Goal: Task Accomplishment & Management: Manage account settings

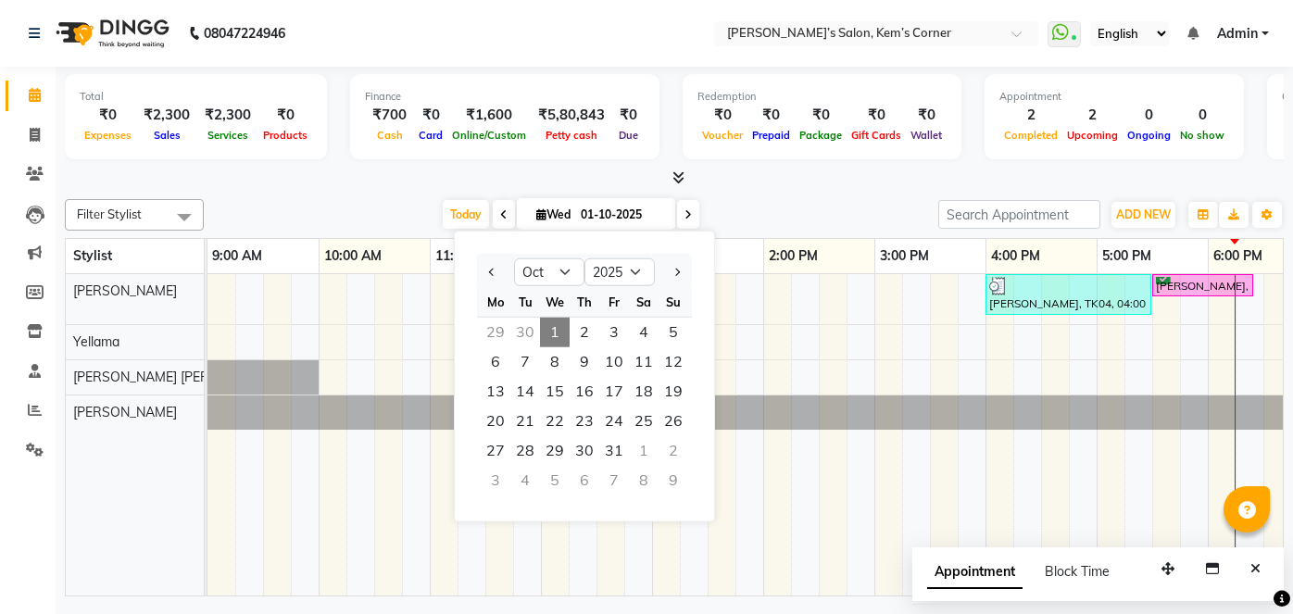
select select "10"
select select "2025"
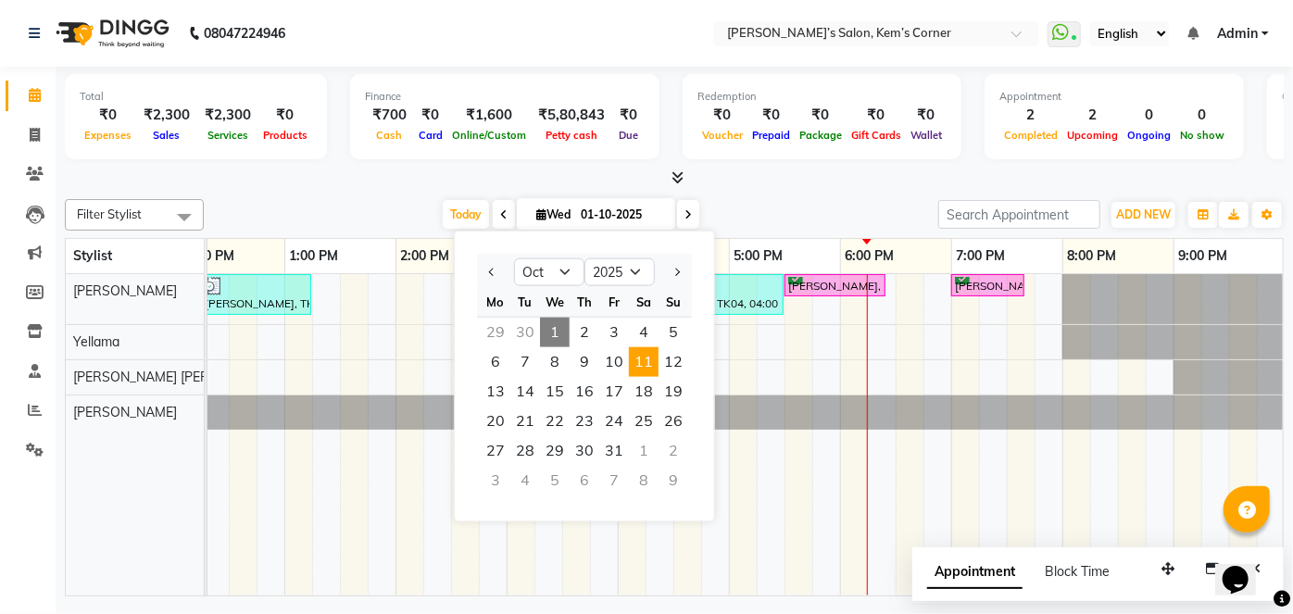
click at [650, 369] on span "11" at bounding box center [644, 362] width 30 height 30
type input "[DATE]"
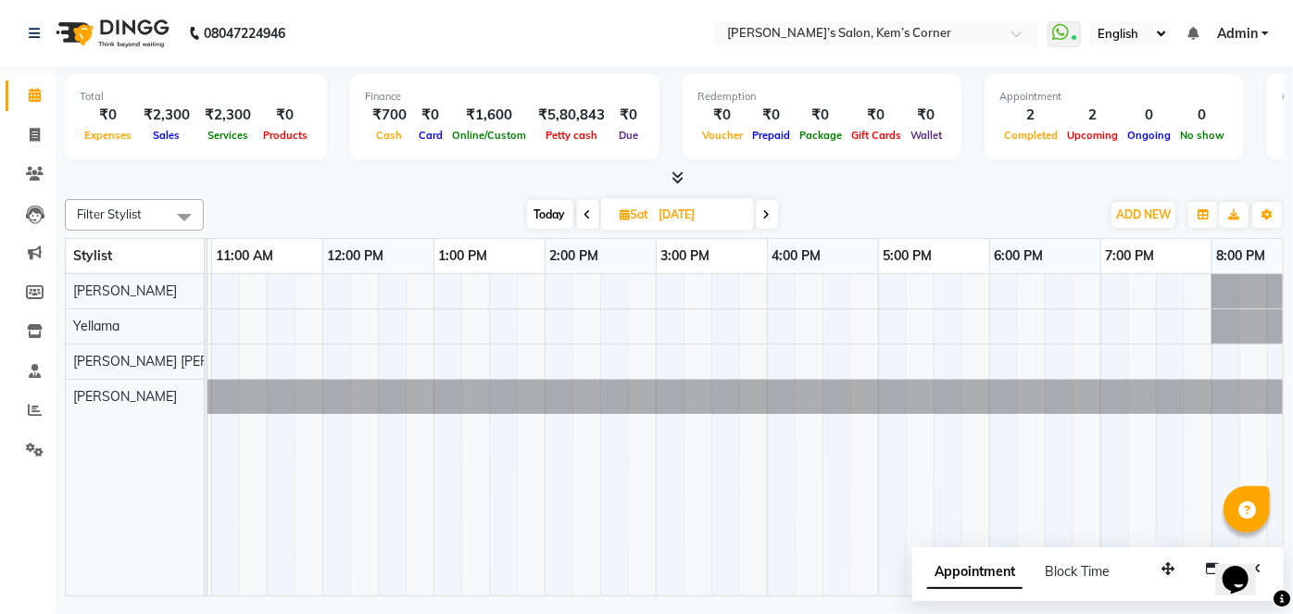
scroll to position [0, 106]
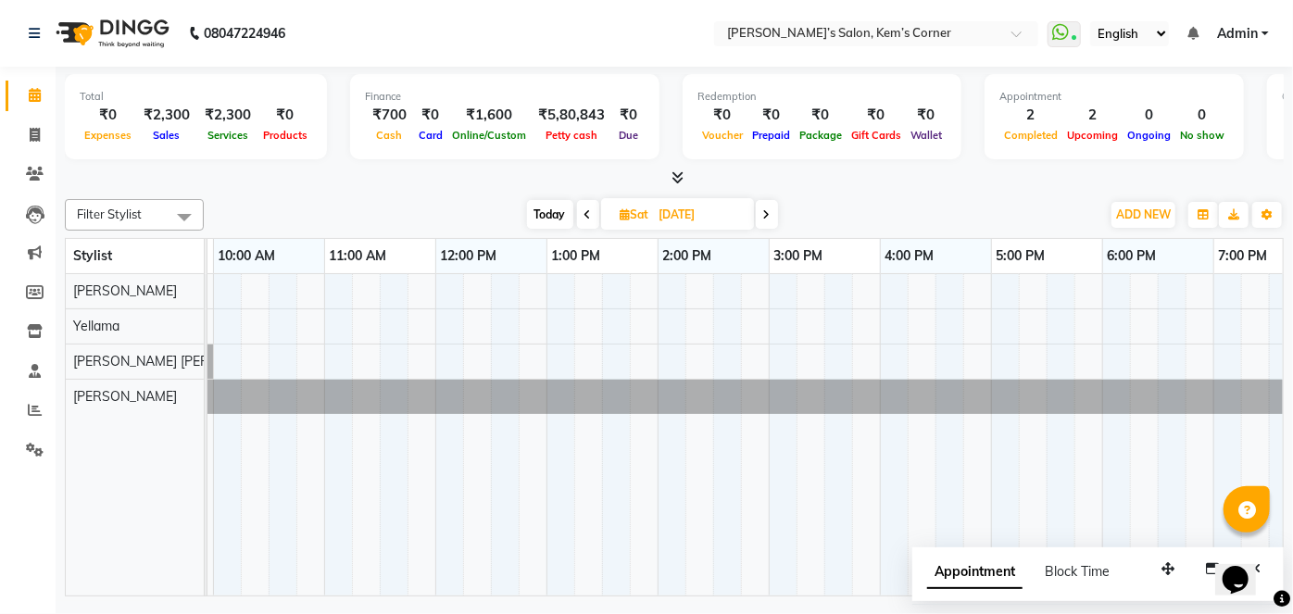
click at [446, 284] on div at bounding box center [824, 434] width 1445 height 321
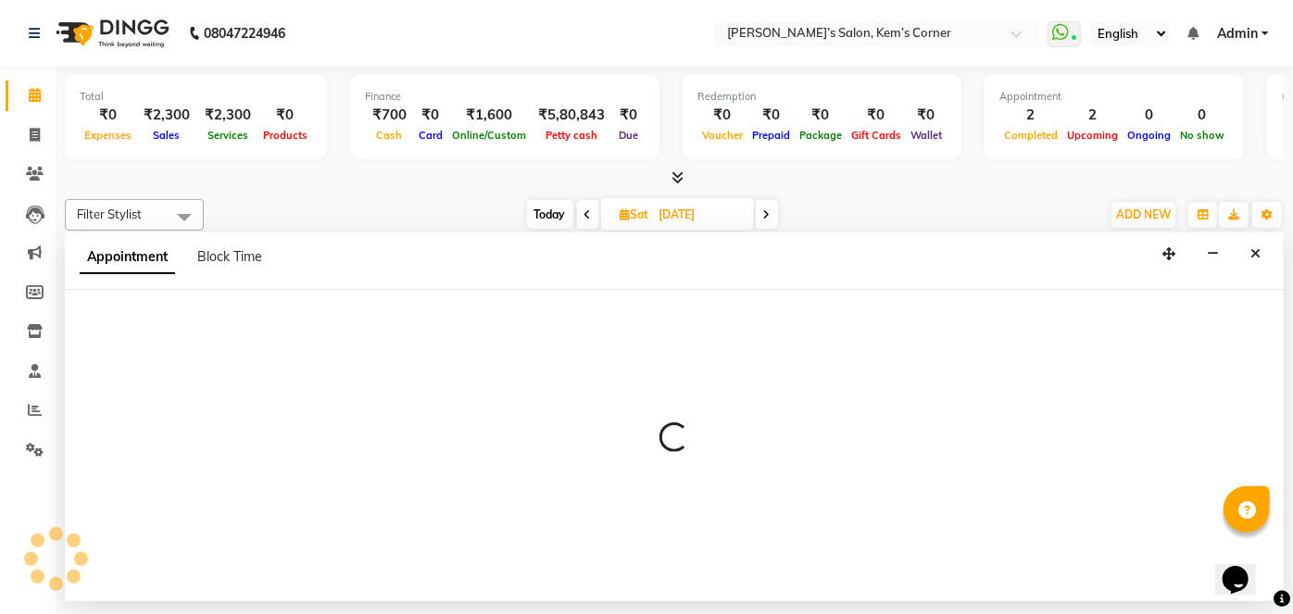
select select "50293"
select select "720"
select select "tentative"
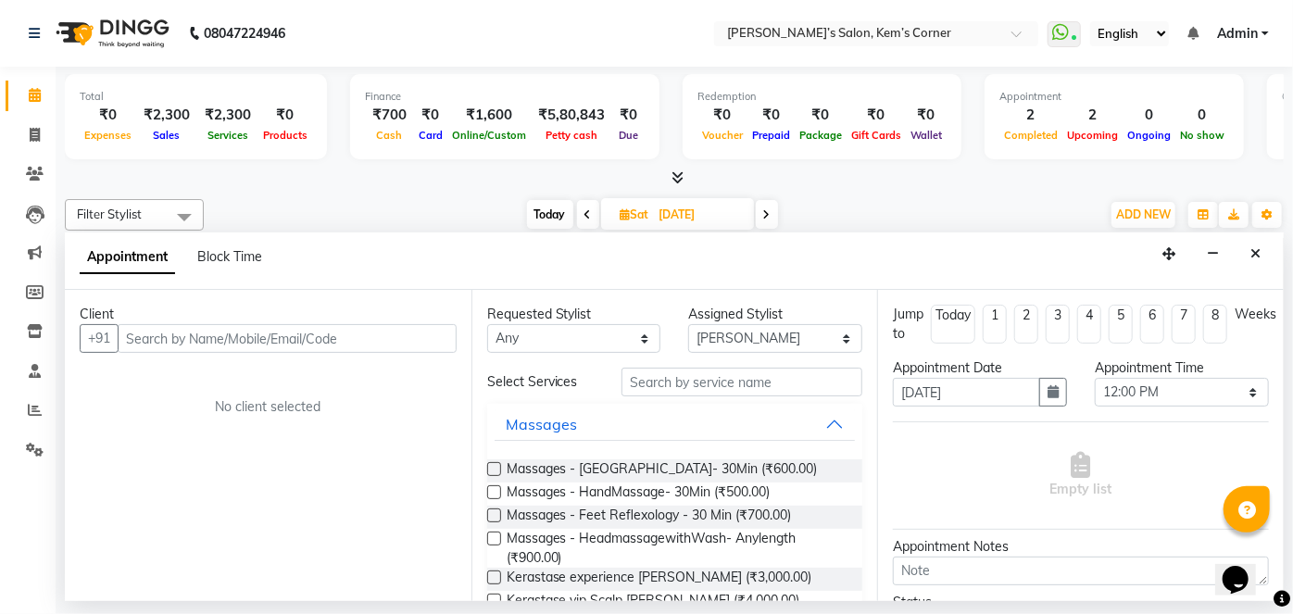
click at [317, 339] on input "text" at bounding box center [287, 338] width 339 height 29
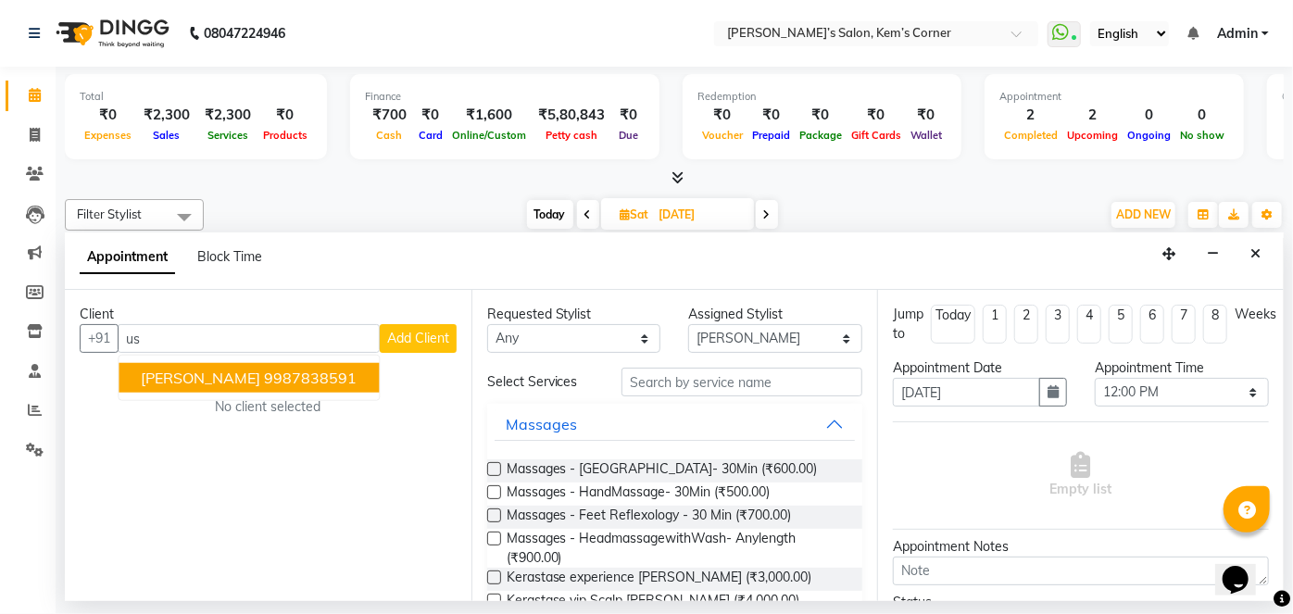
type input "u"
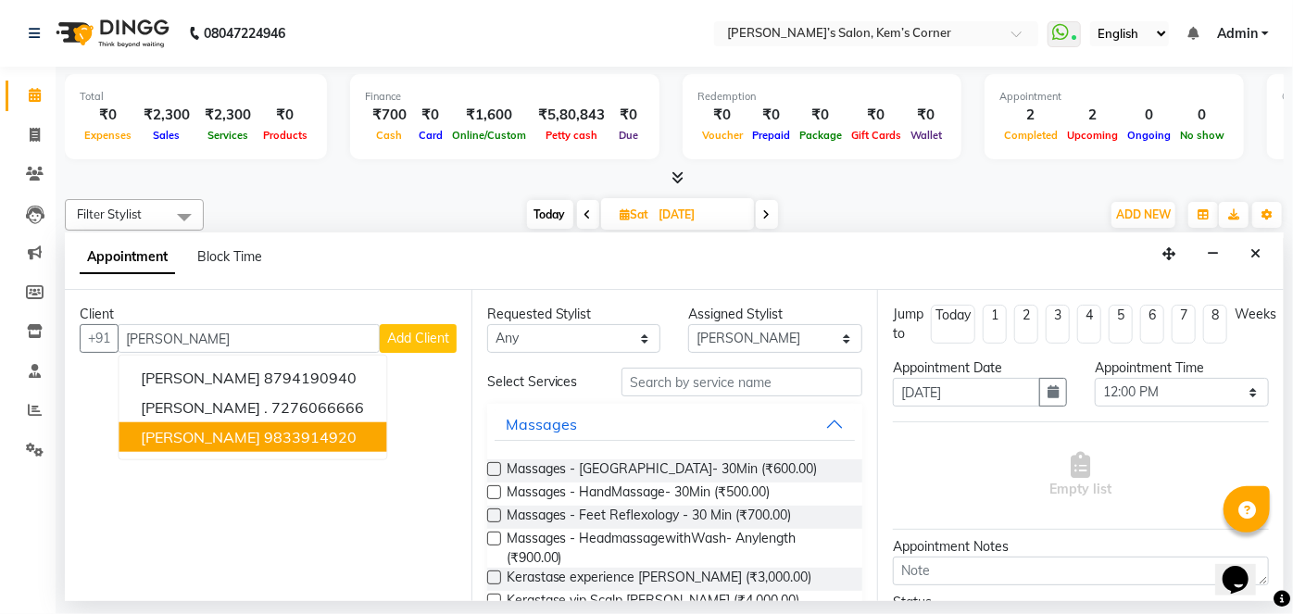
click at [282, 429] on ngb-highlight "9833914920" at bounding box center [310, 437] width 93 height 19
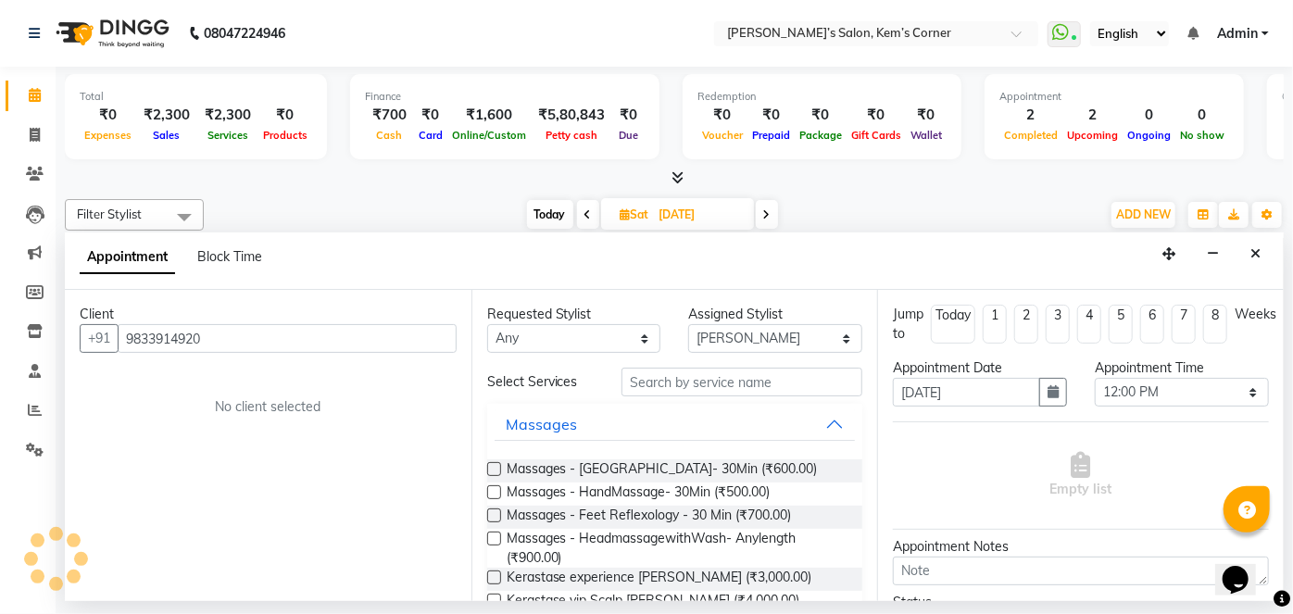
type input "9833914920"
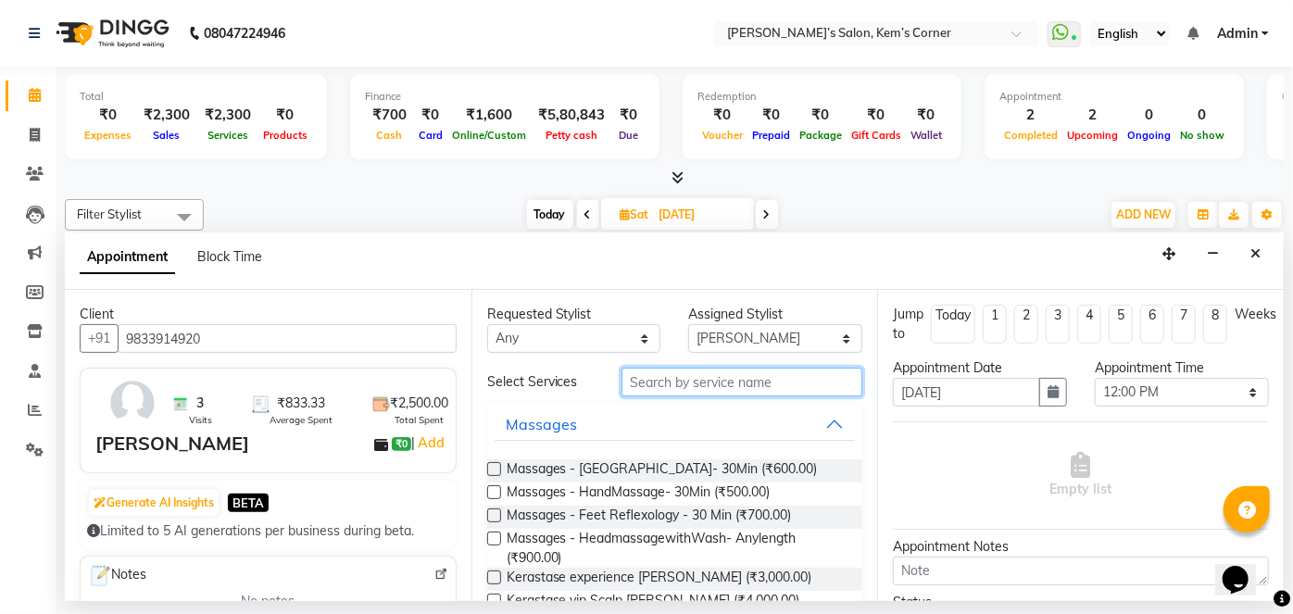
click at [682, 385] on input "text" at bounding box center [742, 382] width 241 height 29
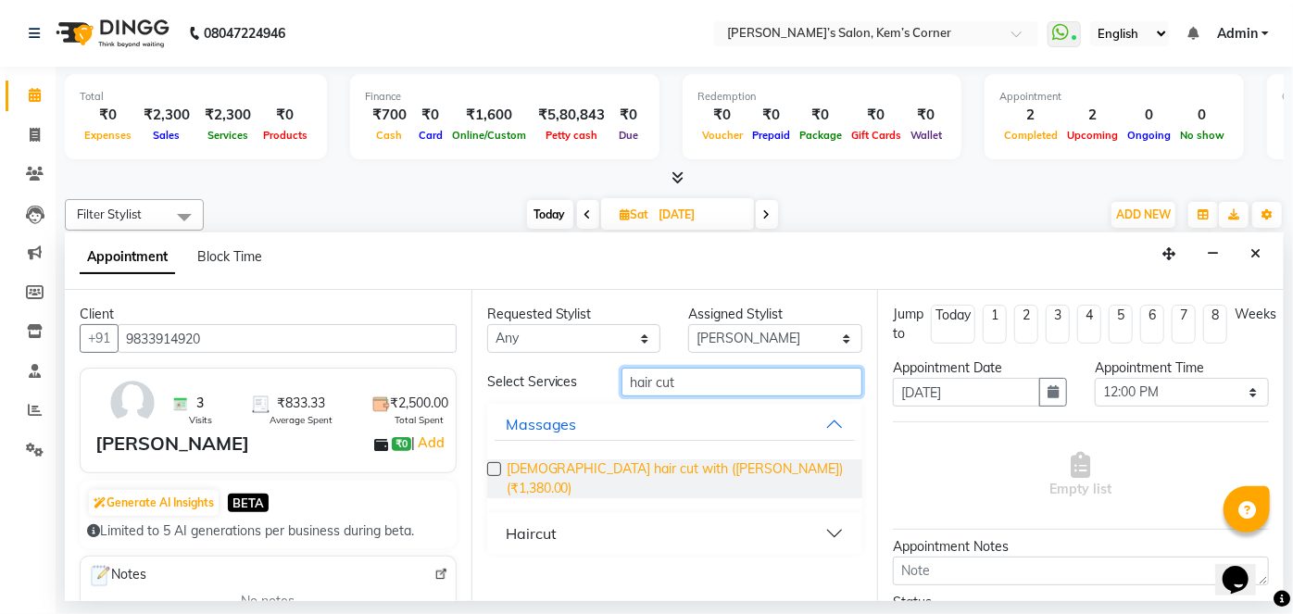
type input "hair cut"
drag, startPoint x: 747, startPoint y: 473, endPoint x: 739, endPoint y: 459, distance: 15.7
click at [740, 462] on span "[DEMOGRAPHIC_DATA] hair cut with ([PERSON_NAME]) (₹1,380.00)" at bounding box center [678, 478] width 342 height 39
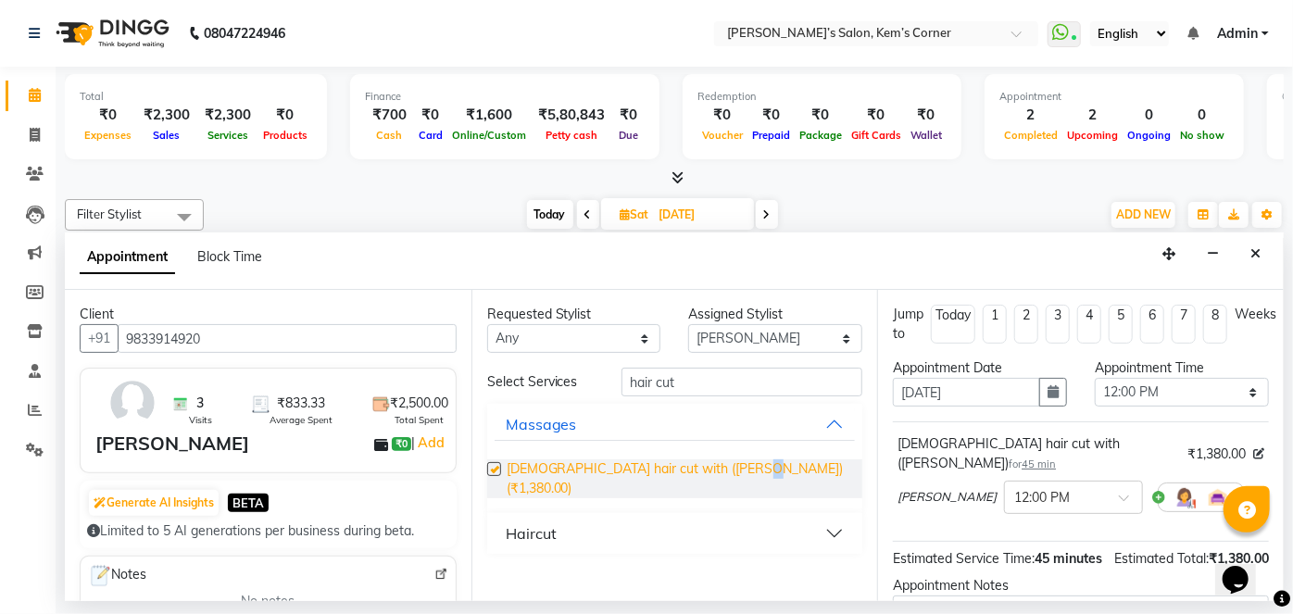
checkbox input "false"
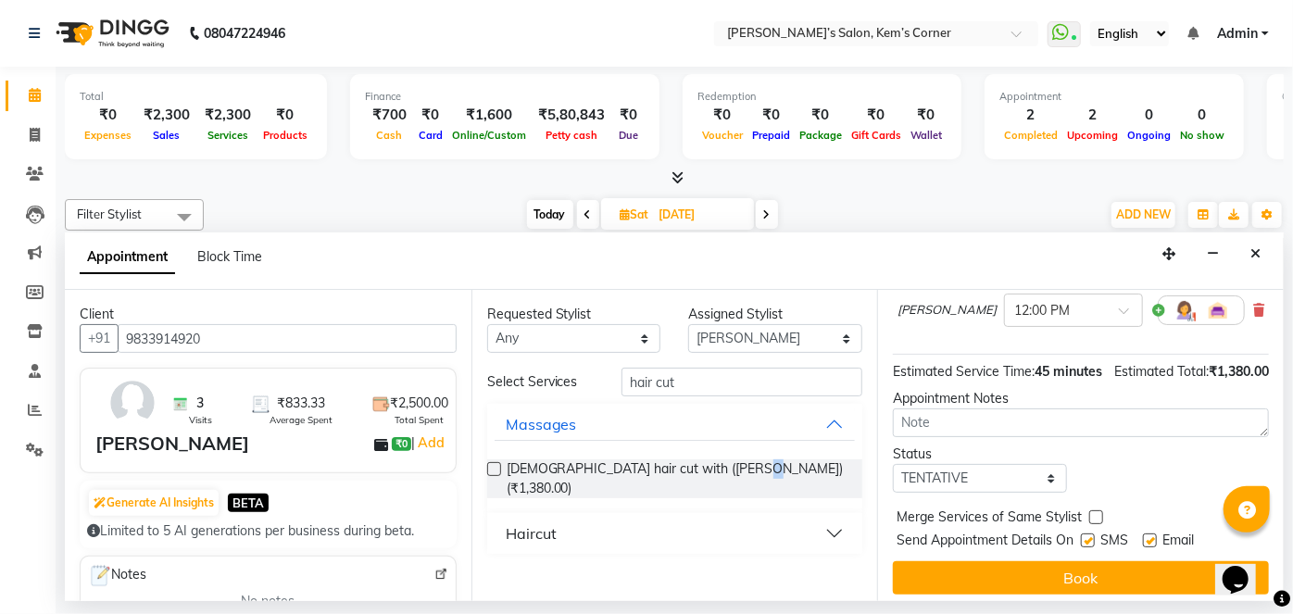
scroll to position [195, 0]
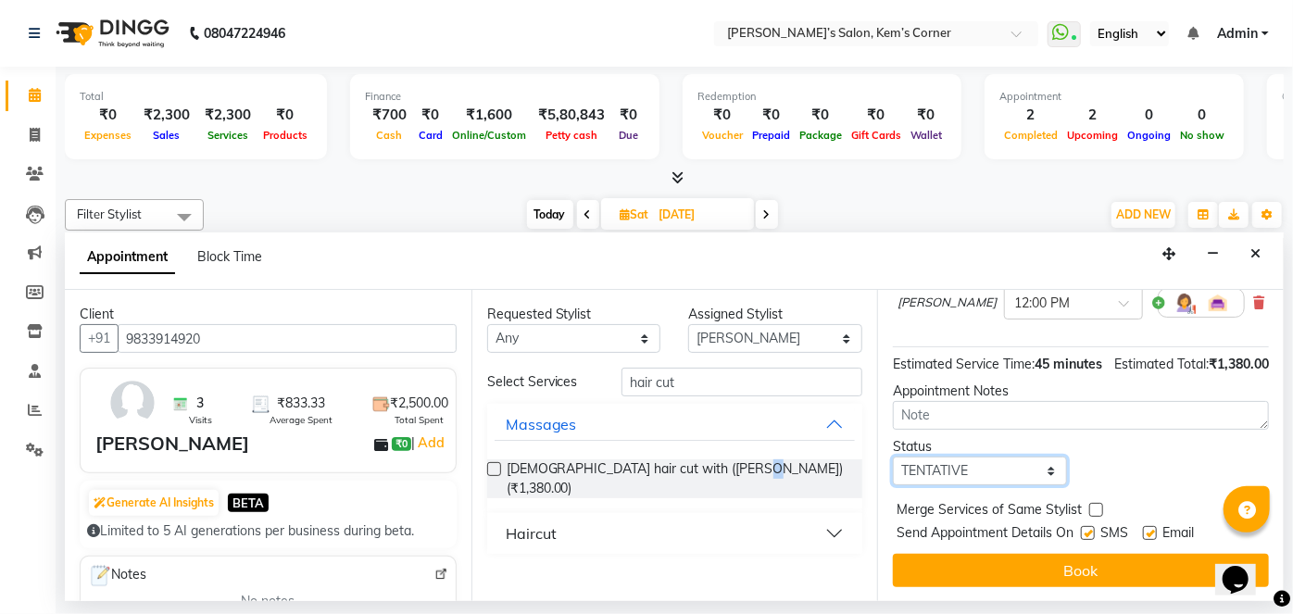
drag, startPoint x: 1042, startPoint y: 467, endPoint x: 1032, endPoint y: 461, distance: 11.6
click at [1036, 464] on select "Select TENTATIVE CONFIRM UPCOMING" at bounding box center [980, 471] width 174 height 29
select select "confirm booking"
click at [893, 457] on select "Select TENTATIVE CONFIRM UPCOMING" at bounding box center [980, 471] width 174 height 29
drag, startPoint x: 1005, startPoint y: 569, endPoint x: 1005, endPoint y: 556, distance: 13.0
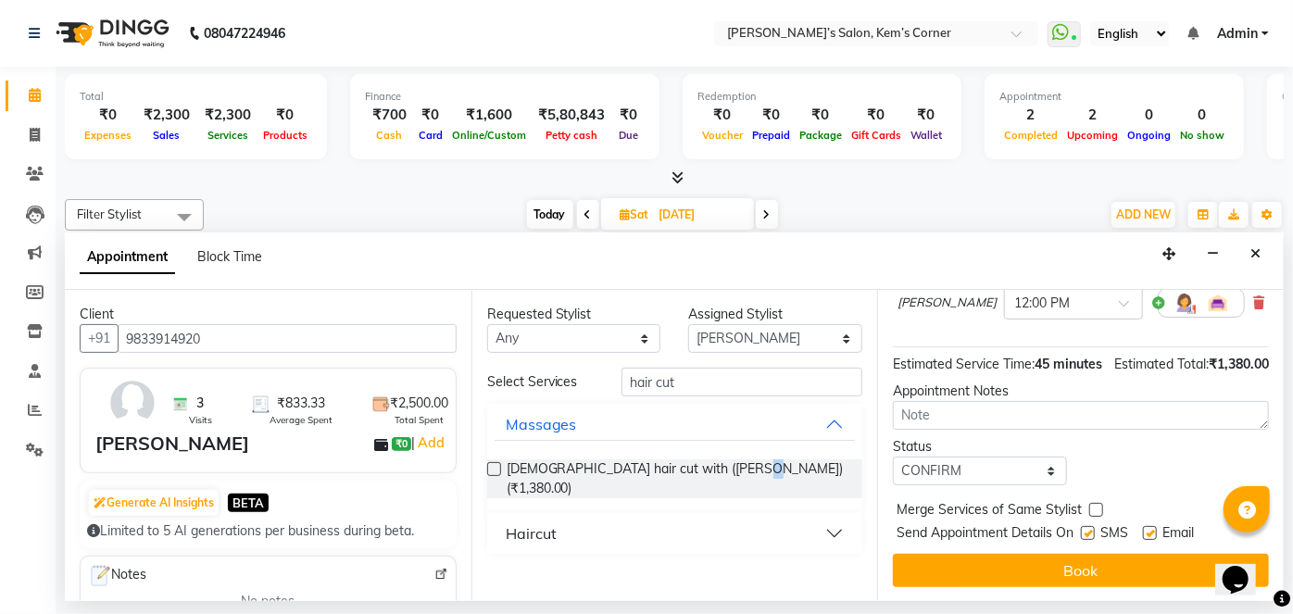
click at [1005, 556] on button "Book" at bounding box center [1081, 570] width 376 height 33
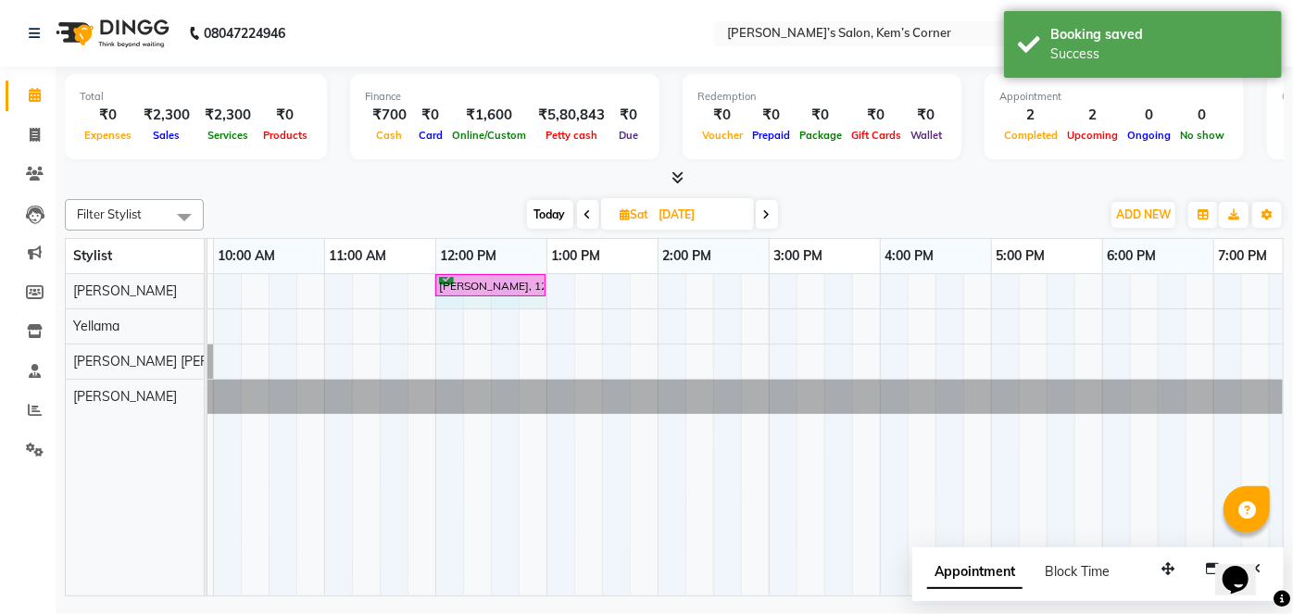
drag, startPoint x: 517, startPoint y: 276, endPoint x: 534, endPoint y: 279, distance: 16.9
click at [102, 279] on div "[PERSON_NAME], 12:00 PM-12:45 PM, [DEMOGRAPHIC_DATA] hair cut with ([PERSON_NAM…" at bounding box center [102, 290] width 0 height 32
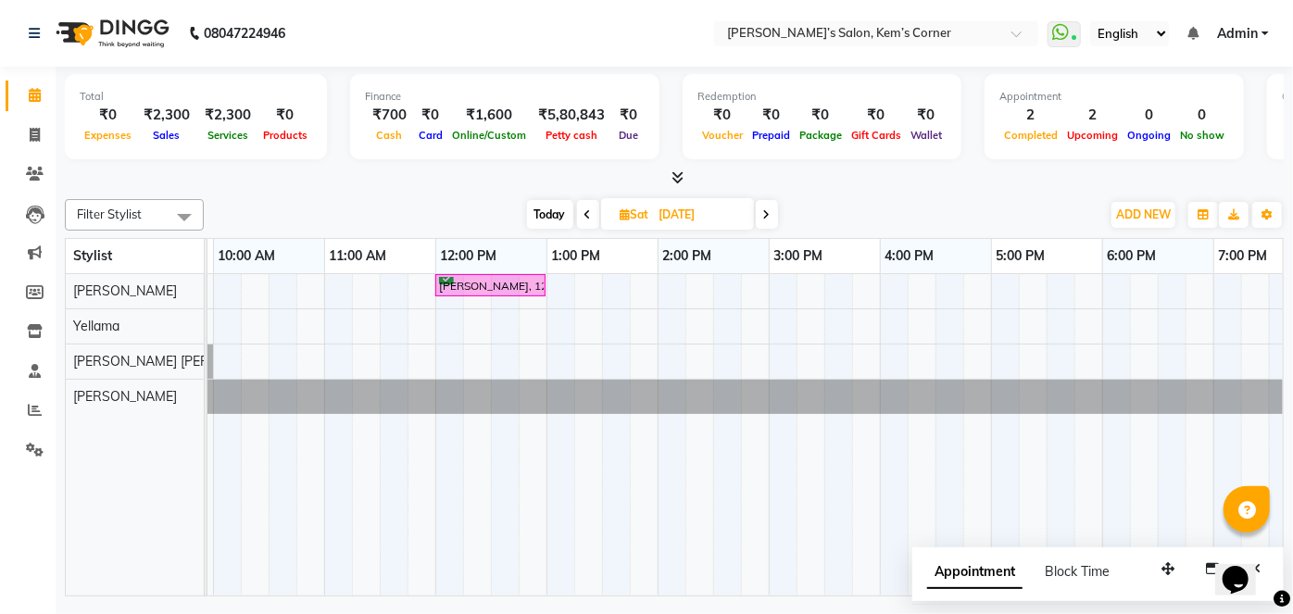
click at [553, 214] on span "Today" at bounding box center [550, 214] width 46 height 29
type input "01-10-2025"
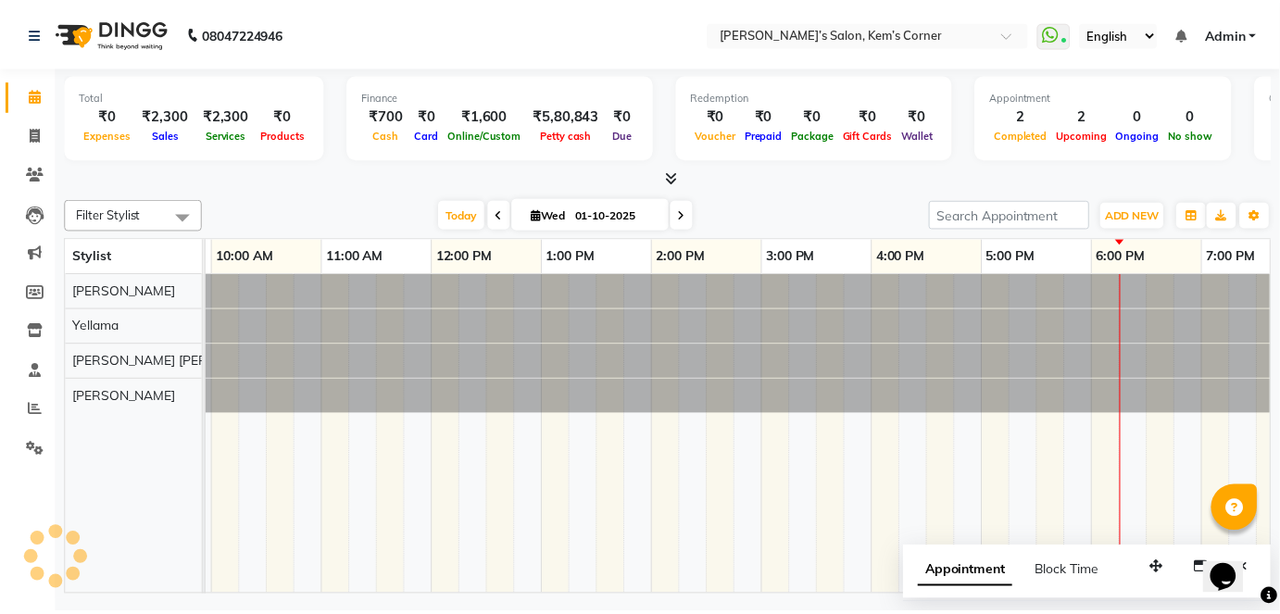
scroll to position [0, 368]
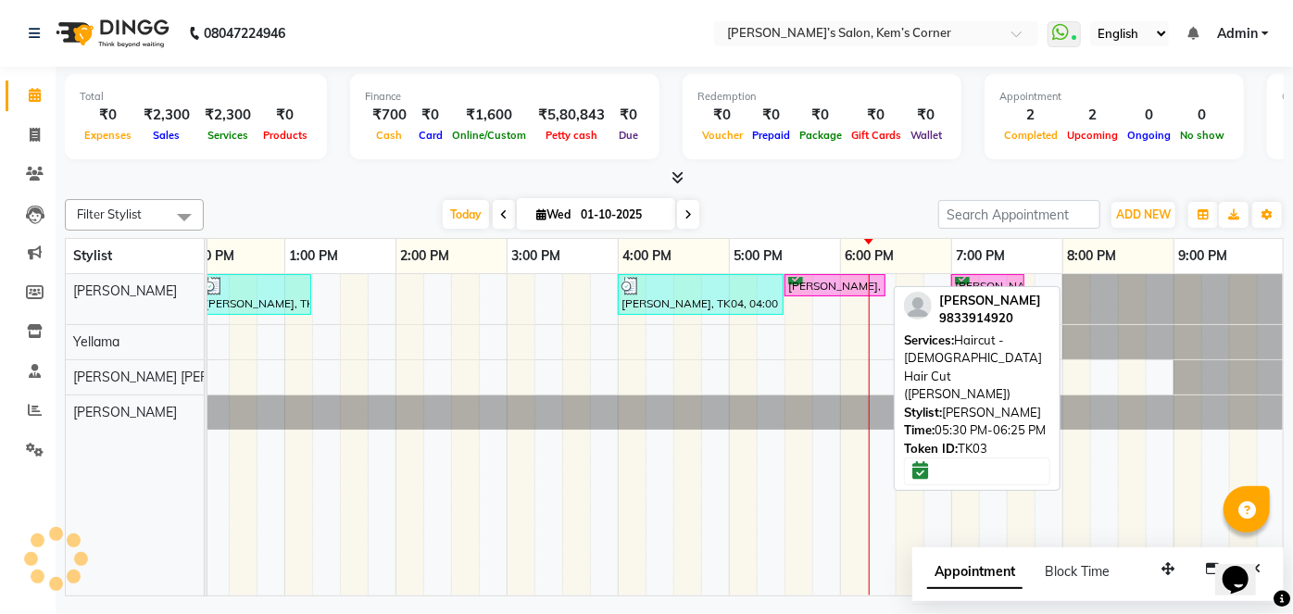
click at [836, 284] on div "[PERSON_NAME], TK03, 05:30 PM-06:25 PM, Haircut - [DEMOGRAPHIC_DATA] Hair Cut (…" at bounding box center [834, 286] width 97 height 18
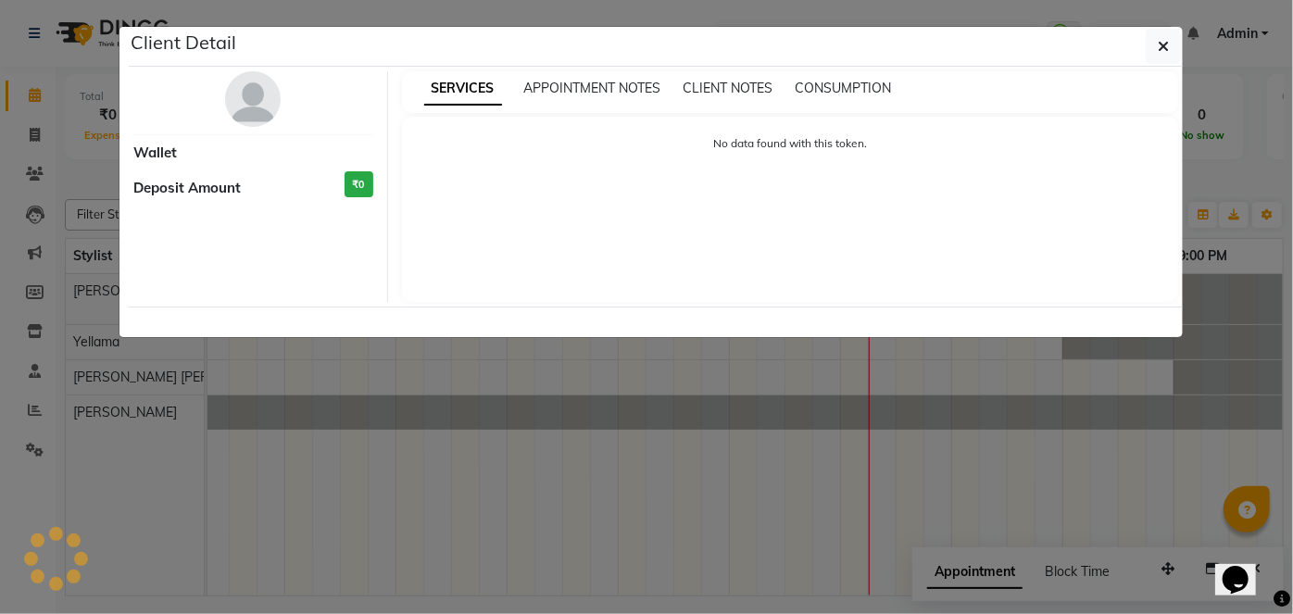
select select "6"
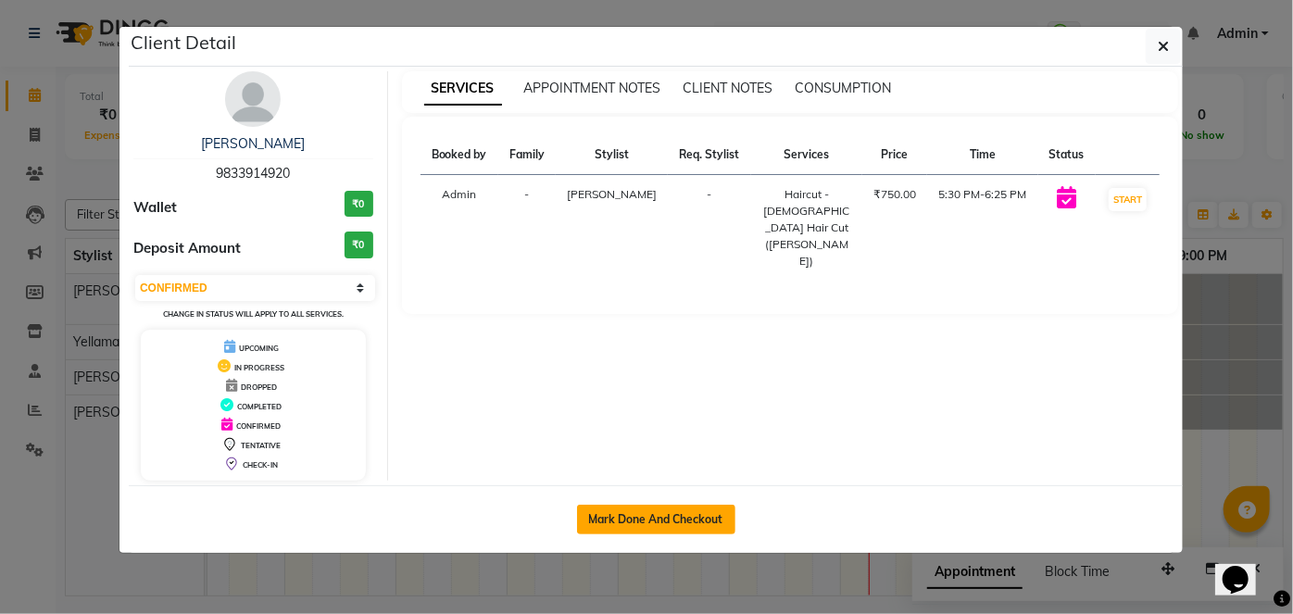
click at [679, 518] on button "Mark Done And Checkout" at bounding box center [656, 520] width 158 height 30
select select "service"
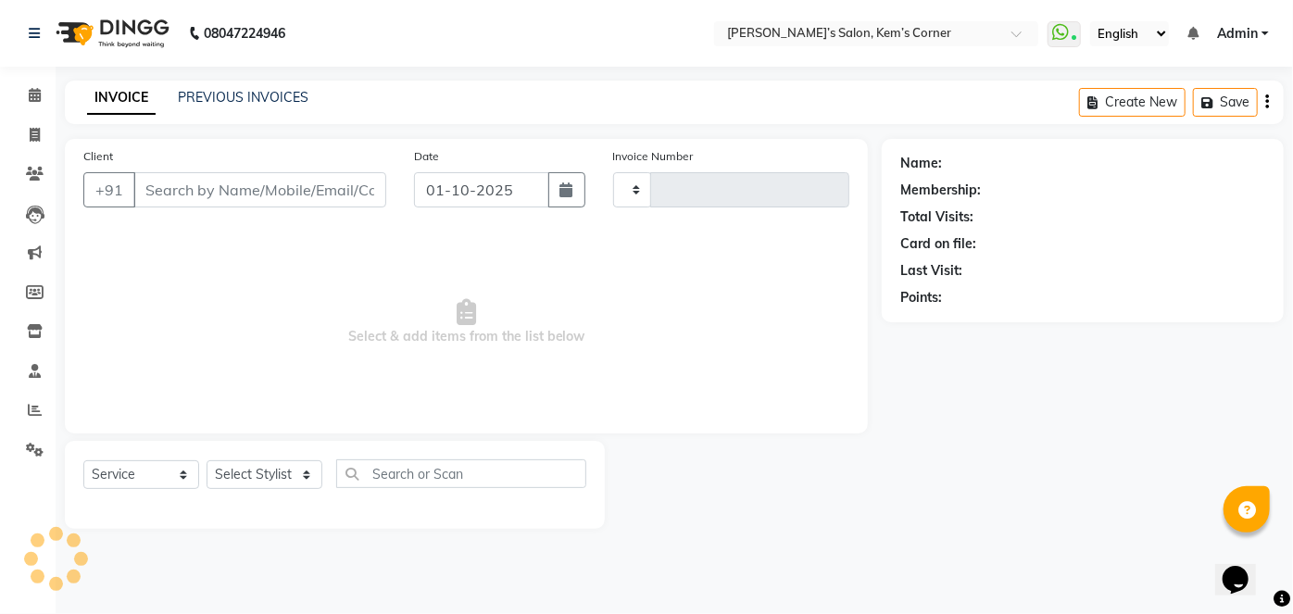
type input "0539"
select select "6386"
type input "9833914920"
select select "50293"
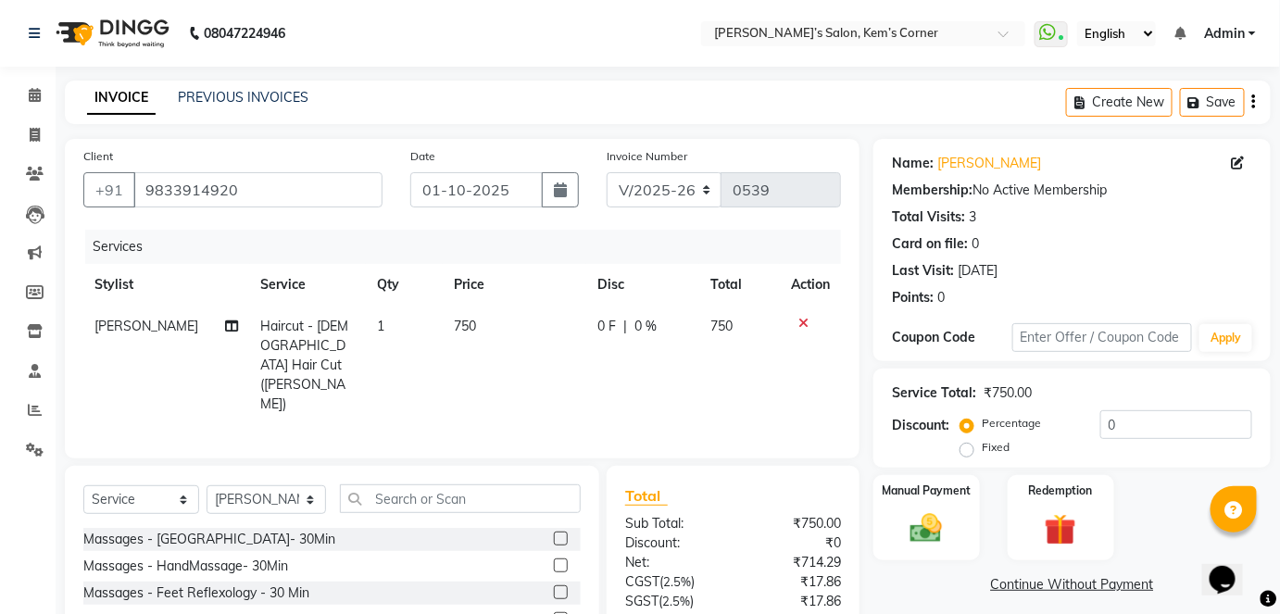
click at [484, 324] on td "750" at bounding box center [514, 365] width 143 height 119
select select "50293"
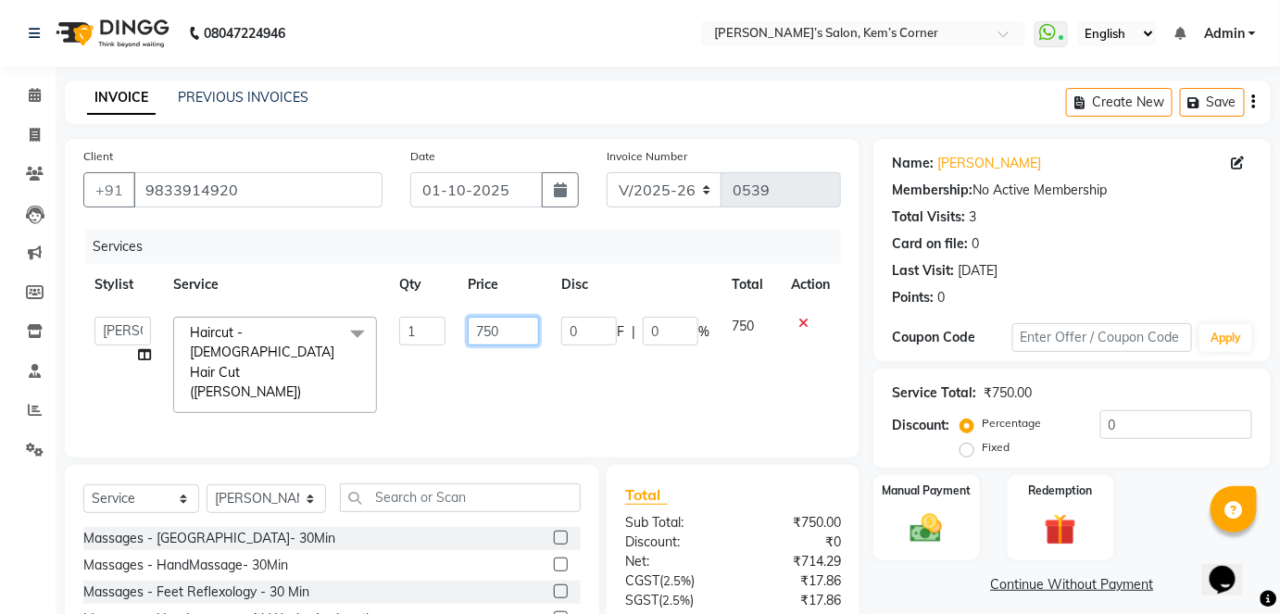
click at [502, 324] on input "750" at bounding box center [503, 331] width 71 height 29
type input "7"
type input "600"
click at [924, 505] on div "Manual Payment" at bounding box center [927, 518] width 110 height 90
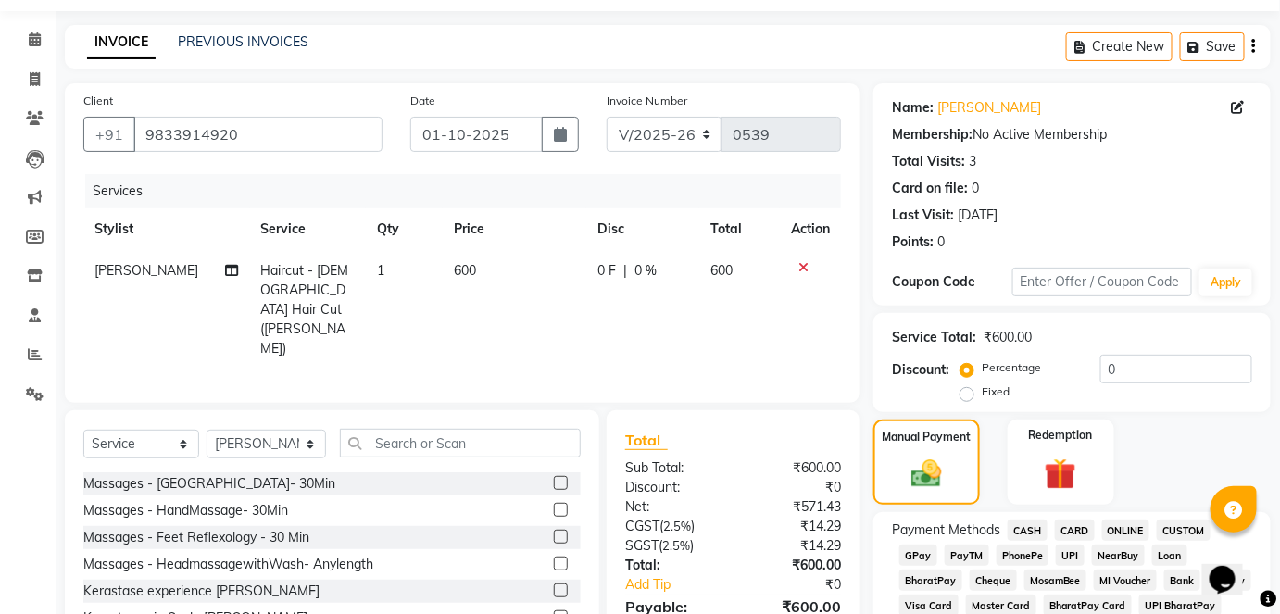
scroll to position [252, 0]
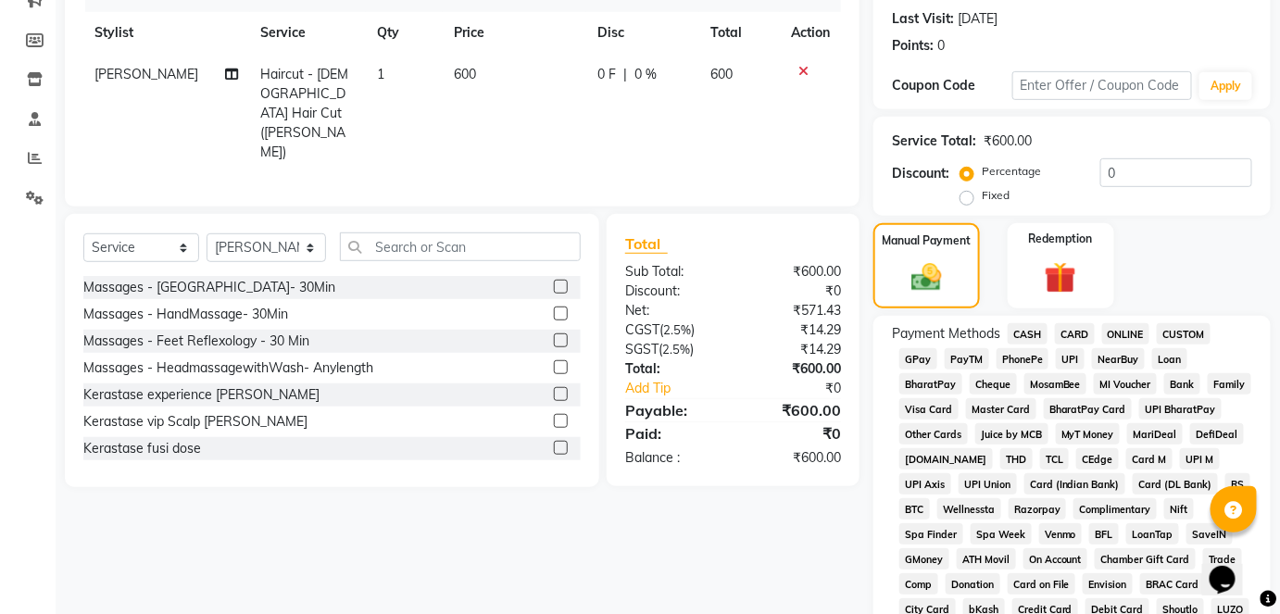
click at [1030, 336] on span "CASH" at bounding box center [1028, 333] width 40 height 21
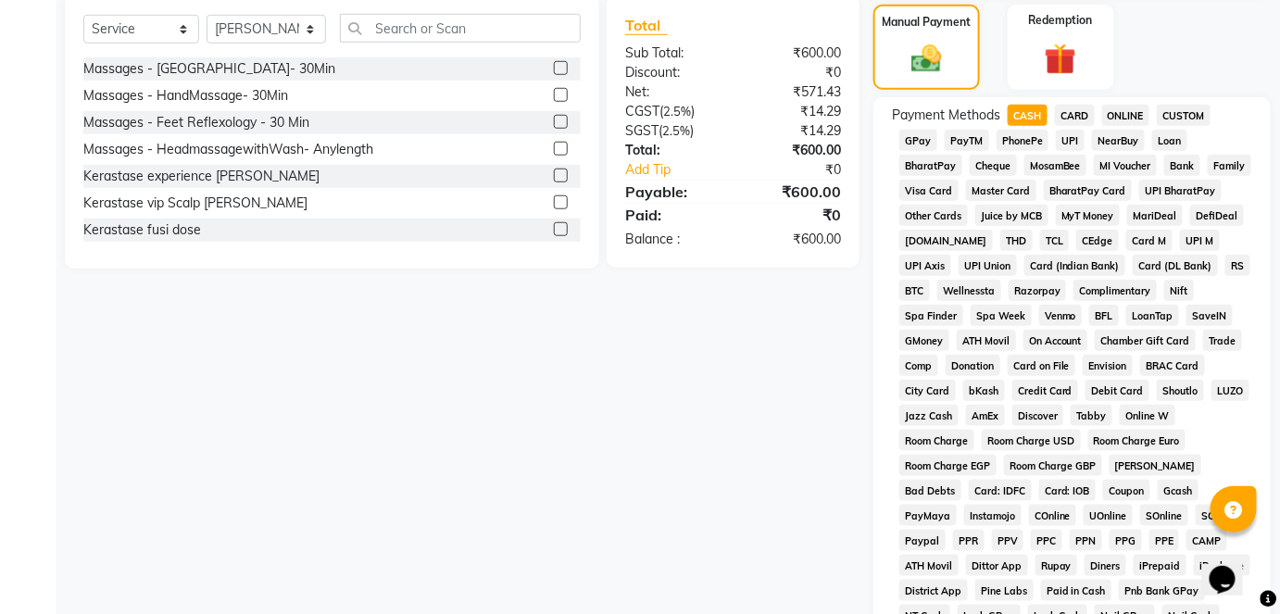
scroll to position [673, 0]
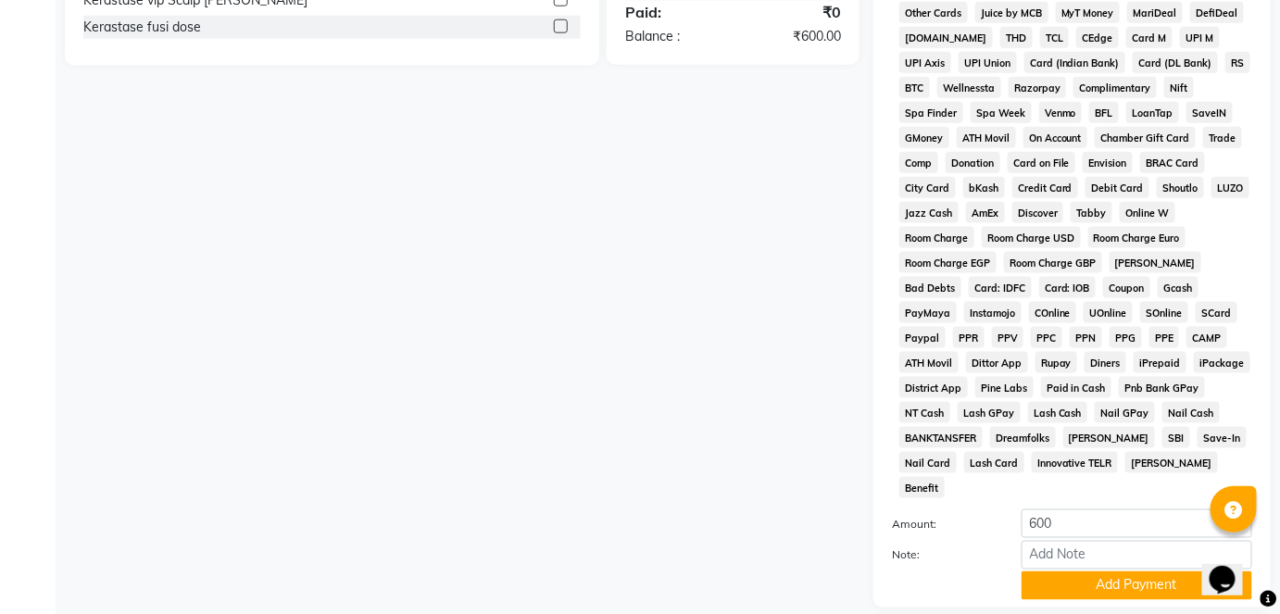
click at [1068, 572] on button "Add Payment" at bounding box center [1137, 586] width 231 height 29
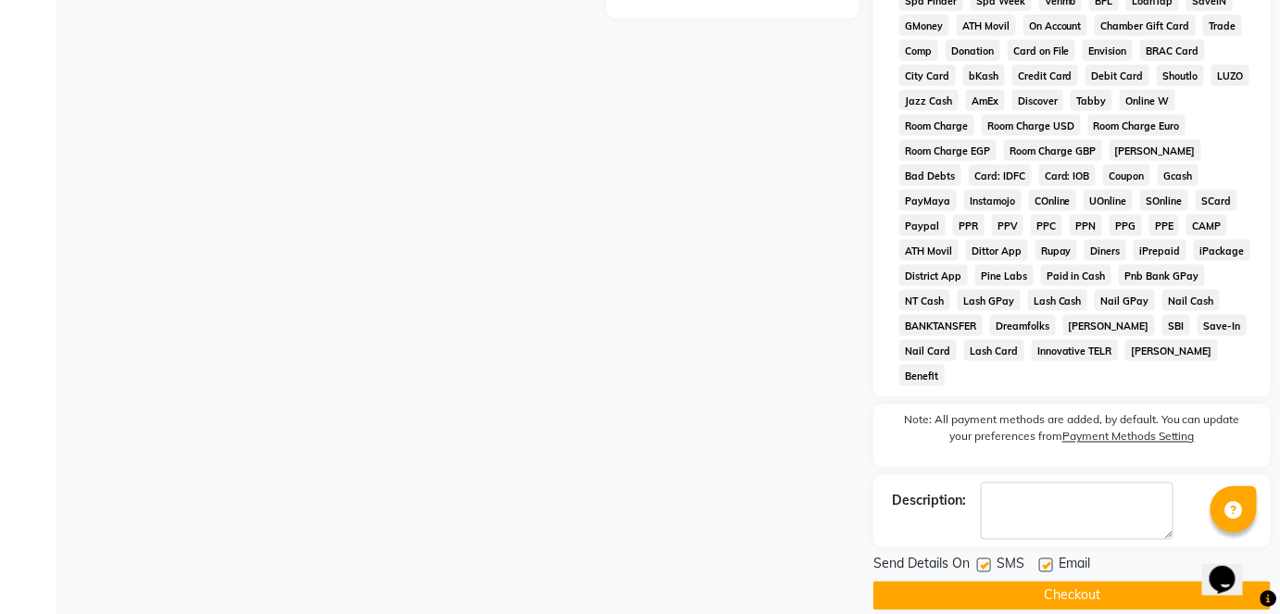
scroll to position [785, 0]
click at [1047, 559] on label at bounding box center [1046, 566] width 14 height 14
click at [1047, 560] on input "checkbox" at bounding box center [1045, 566] width 12 height 12
checkbox input "false"
drag, startPoint x: 1031, startPoint y: 573, endPoint x: 1027, endPoint y: 554, distance: 19.8
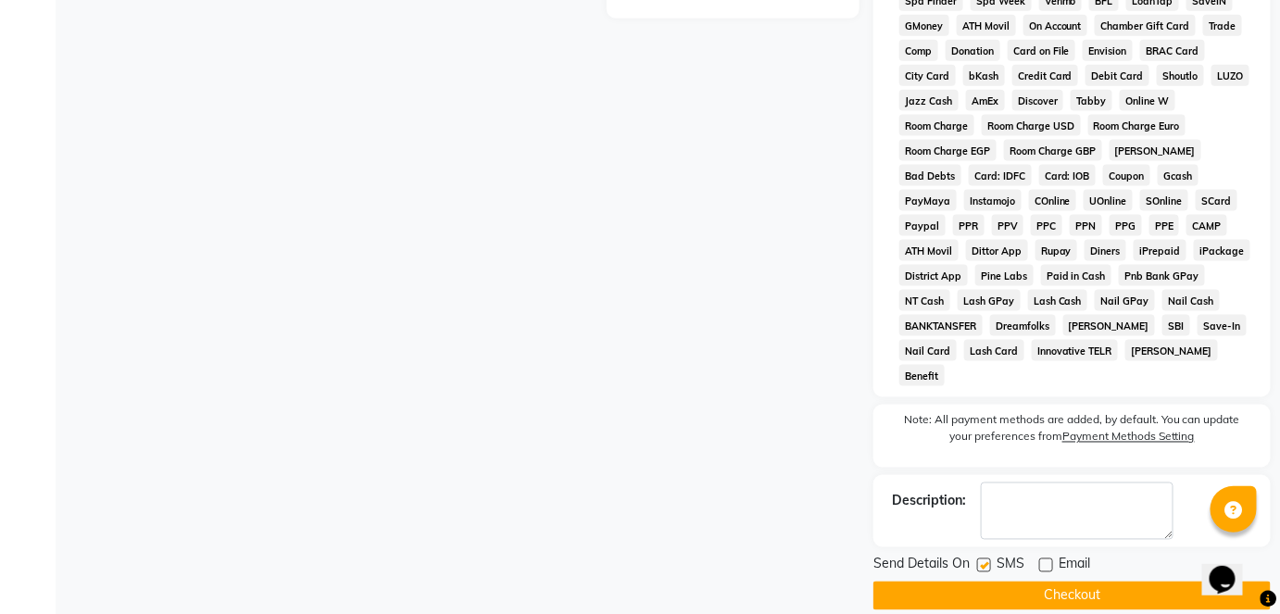
click at [1028, 582] on button "Checkout" at bounding box center [1071, 596] width 397 height 29
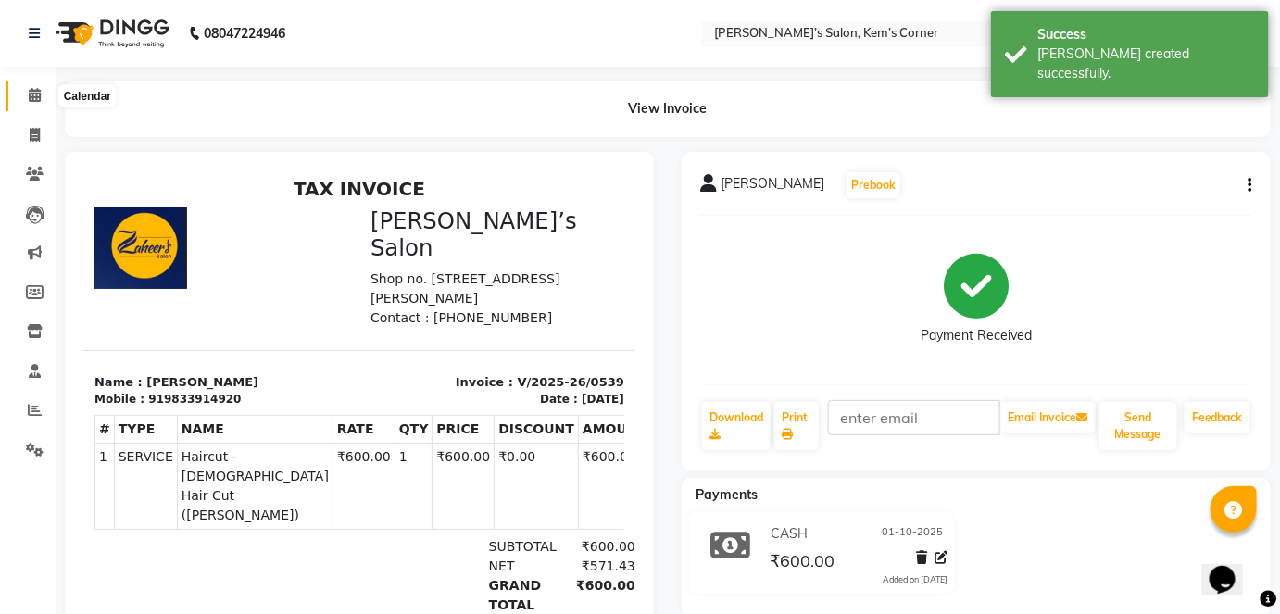
click at [34, 102] on icon at bounding box center [35, 95] width 12 height 14
